Goal: Transaction & Acquisition: Book appointment/travel/reservation

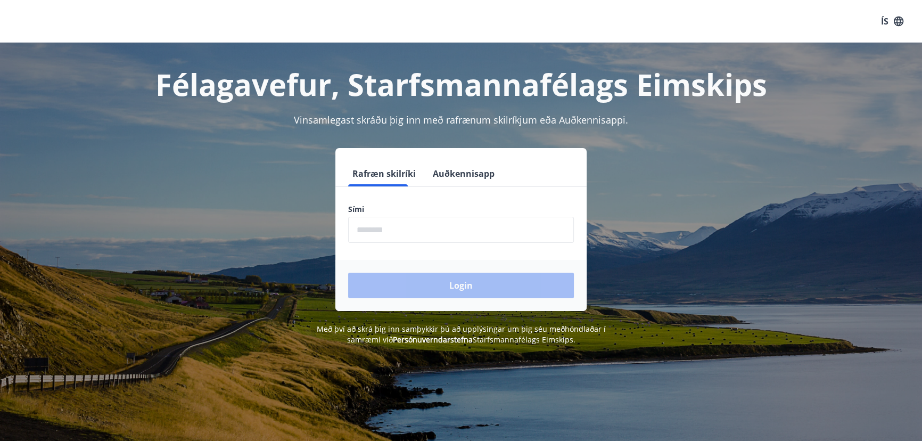
click at [448, 165] on button "Auðkennisapp" at bounding box center [464, 174] width 70 height 26
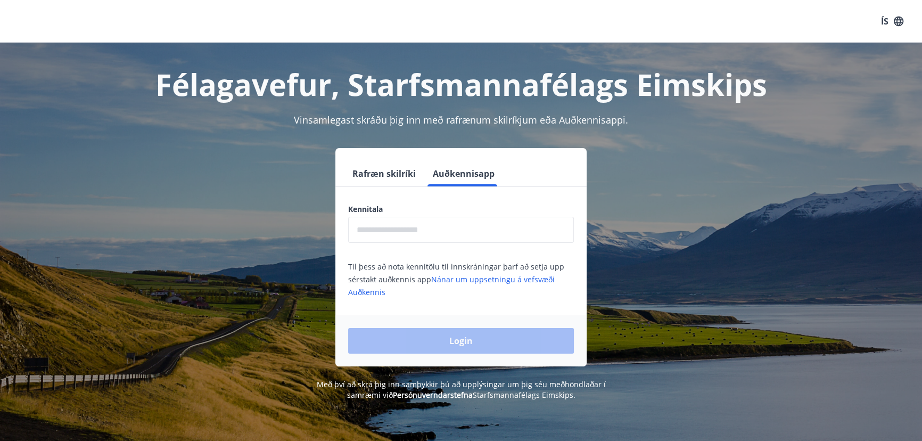
click at [439, 223] on input "text" at bounding box center [461, 230] width 226 height 26
type input "**********"
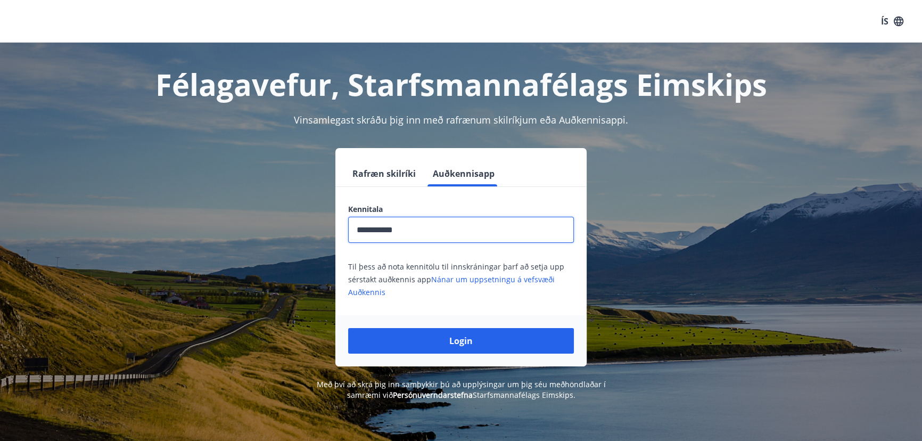
click at [428, 338] on button "Login" at bounding box center [461, 341] width 226 height 26
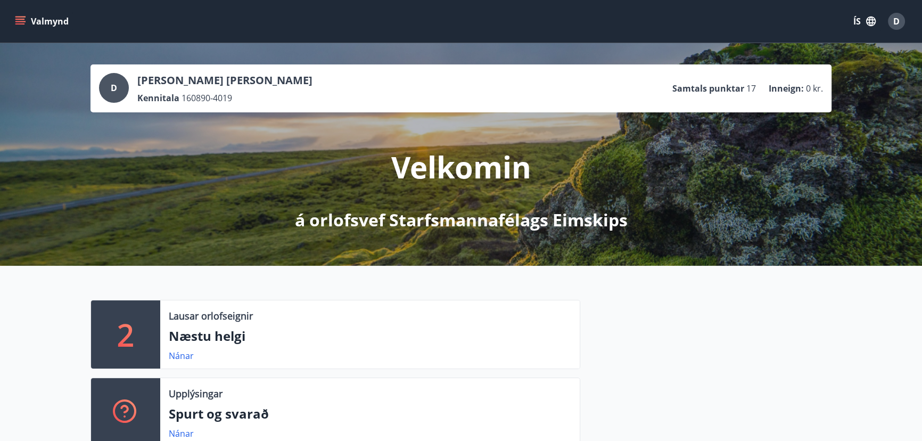
click at [22, 20] on icon "menu" at bounding box center [20, 21] width 11 height 11
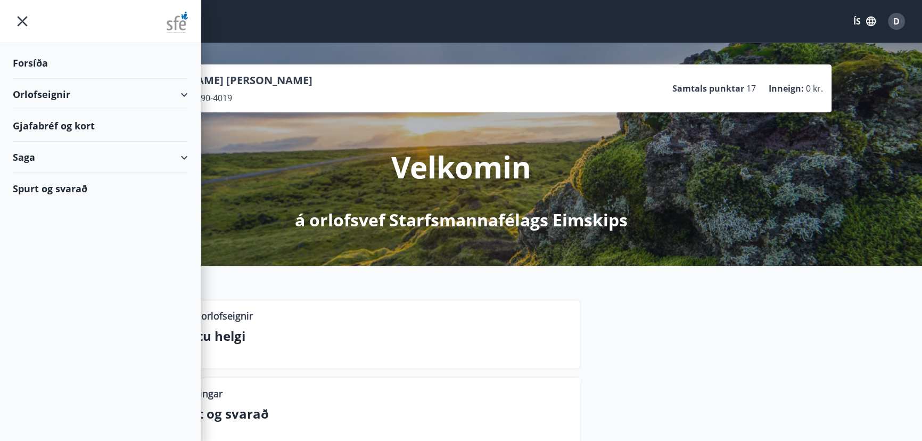
click at [44, 93] on div "Orlofseignir" at bounding box center [100, 94] width 175 height 31
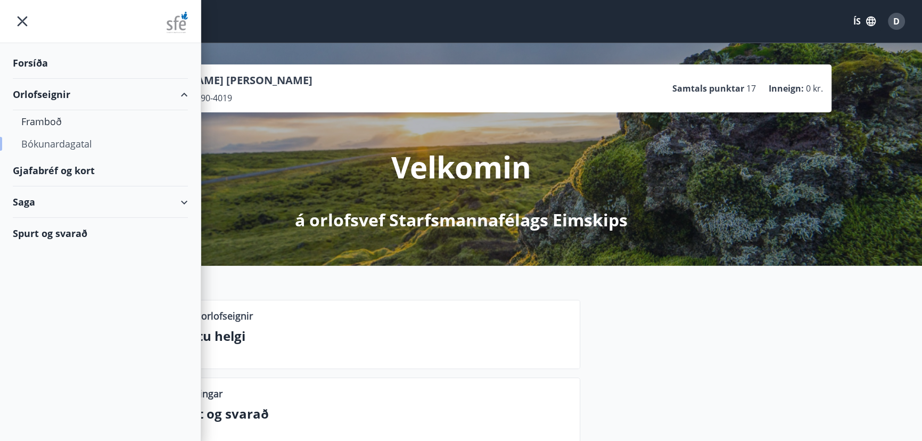
click at [51, 144] on div "Bókunardagatal" at bounding box center [100, 144] width 158 height 22
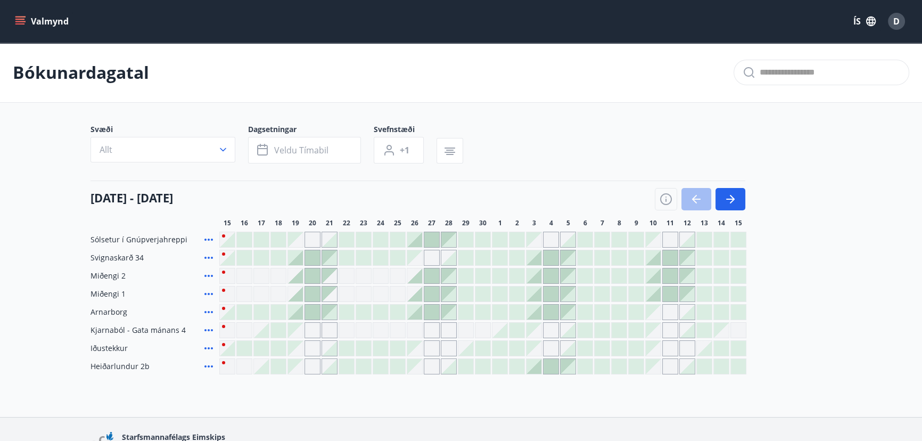
click at [301, 181] on div "[DATE] - [DATE]" at bounding box center [418, 196] width 655 height 30
click at [300, 242] on div "Gráir dagar eru ekki bókanlegir" at bounding box center [295, 239] width 15 height 15
click at [300, 240] on div "Gráir dagar eru ekki bókanlegir" at bounding box center [295, 239] width 15 height 15
click at [299, 240] on div "Gráir dagar eru ekki bókanlegir" at bounding box center [295, 239] width 15 height 15
click at [278, 273] on div "Gráir dagar eru ekki bókanlegir" at bounding box center [278, 276] width 16 height 16
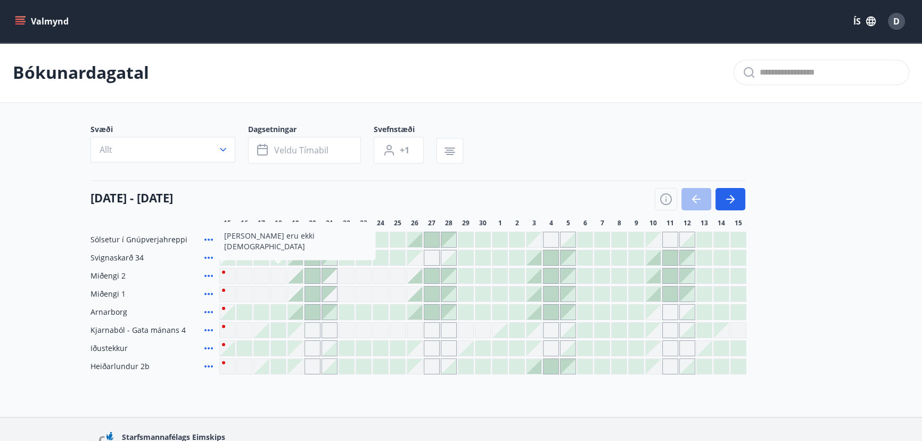
click at [278, 273] on div "Gráir dagar eru ekki bókanlegir" at bounding box center [278, 276] width 16 height 16
click at [290, 198] on div "[DATE] - [DATE]" at bounding box center [418, 196] width 655 height 30
click at [297, 277] on div at bounding box center [295, 275] width 15 height 15
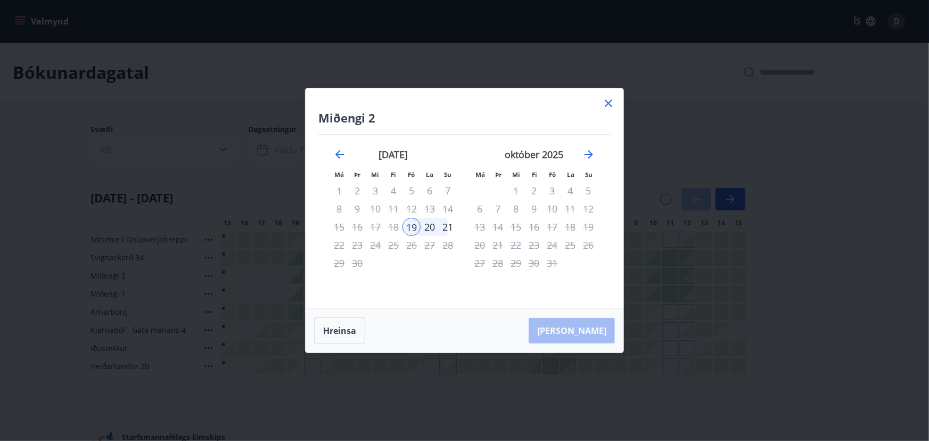
click at [389, 226] on div "18" at bounding box center [393, 227] width 18 height 18
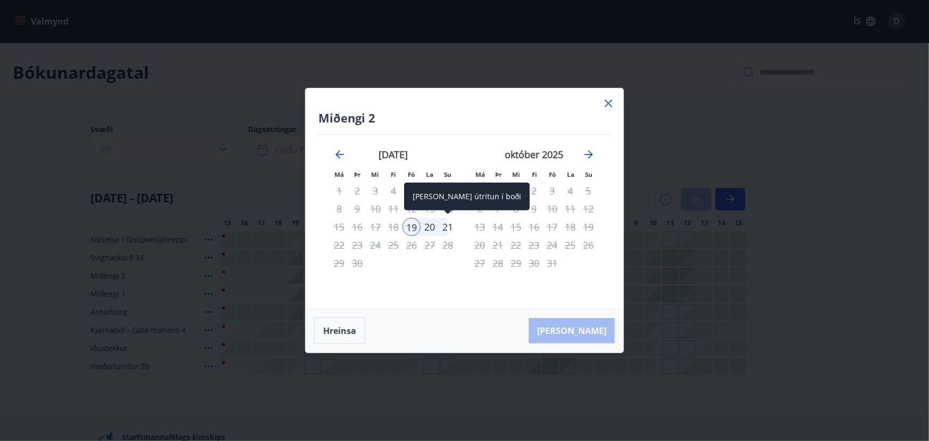
click at [444, 226] on div "21" at bounding box center [448, 227] width 18 height 18
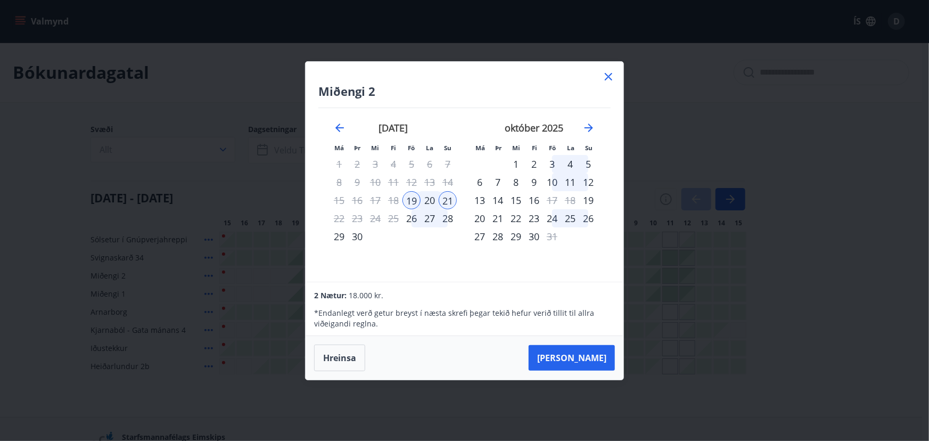
click at [605, 76] on icon at bounding box center [608, 76] width 13 height 13
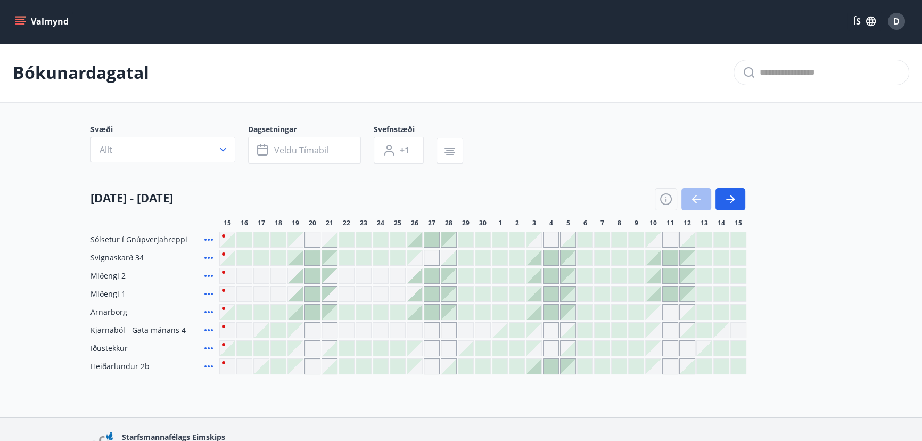
click at [327, 198] on div "[DATE] - [DATE]" at bounding box center [418, 196] width 655 height 30
click at [429, 191] on div "[DATE] - [DATE]" at bounding box center [418, 196] width 655 height 30
